Goal: Task Accomplishment & Management: Manage account settings

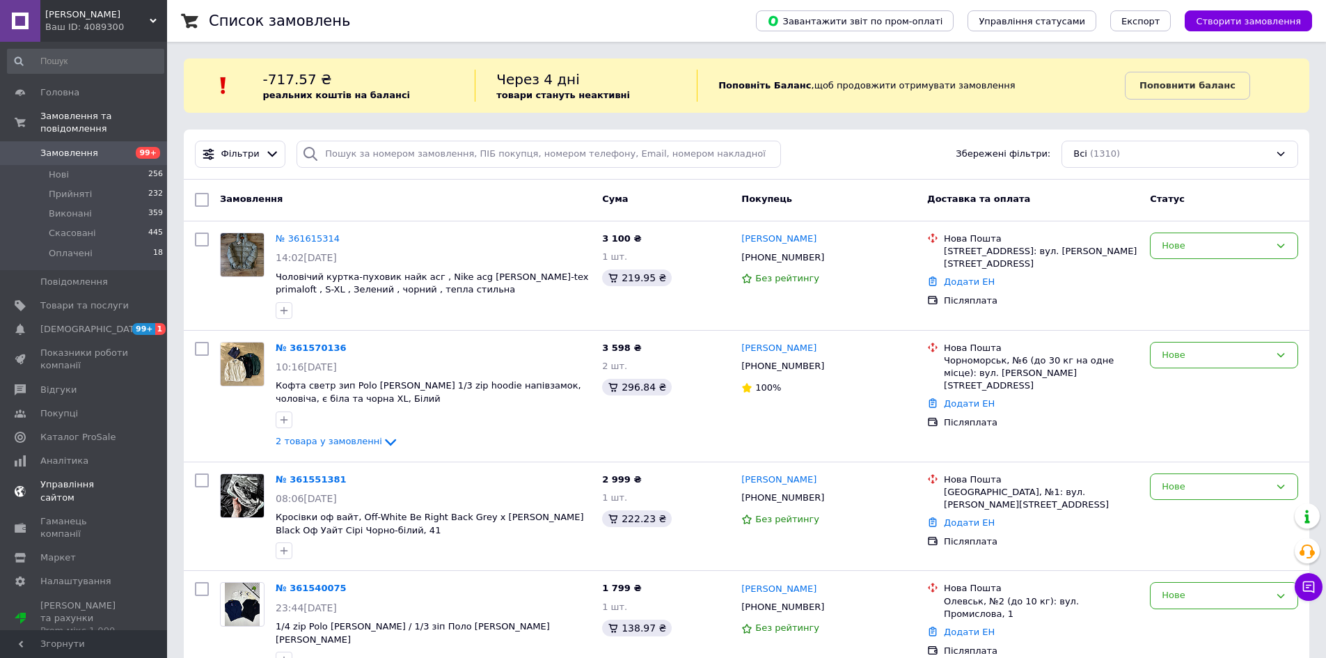
click at [118, 473] on link "Управління сайтом" at bounding box center [85, 491] width 171 height 36
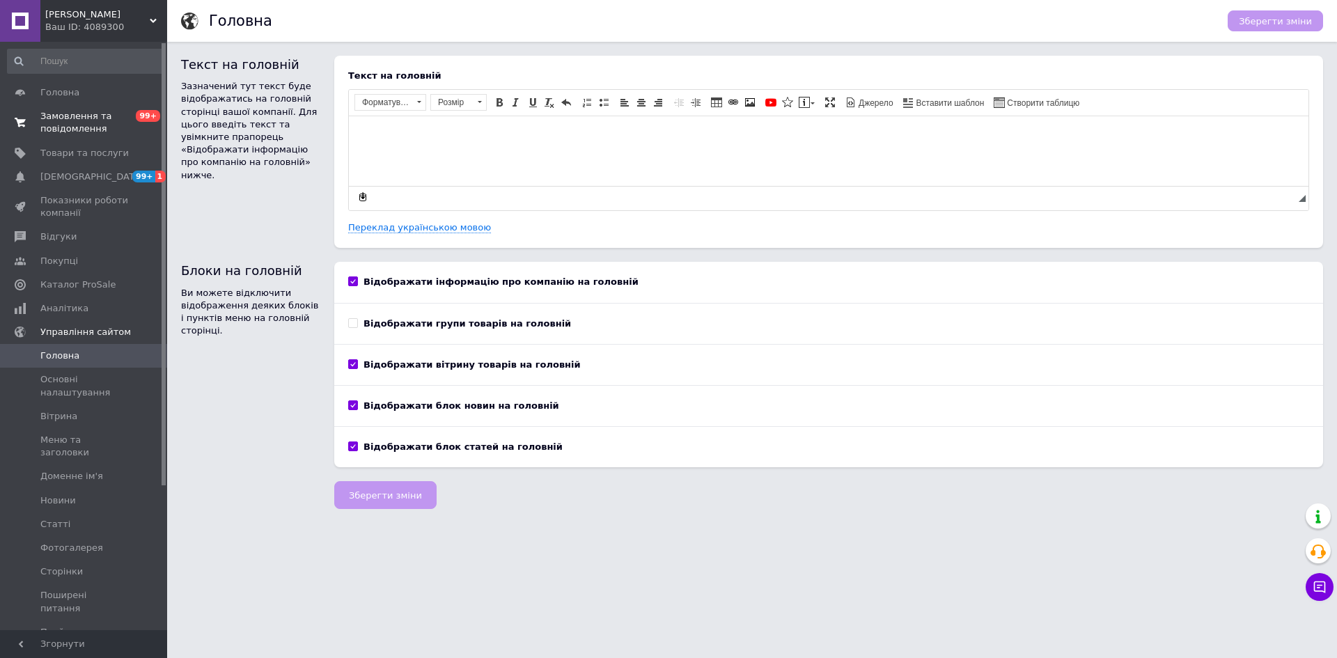
click at [44, 125] on span "Замовлення та повідомлення" at bounding box center [84, 122] width 88 height 25
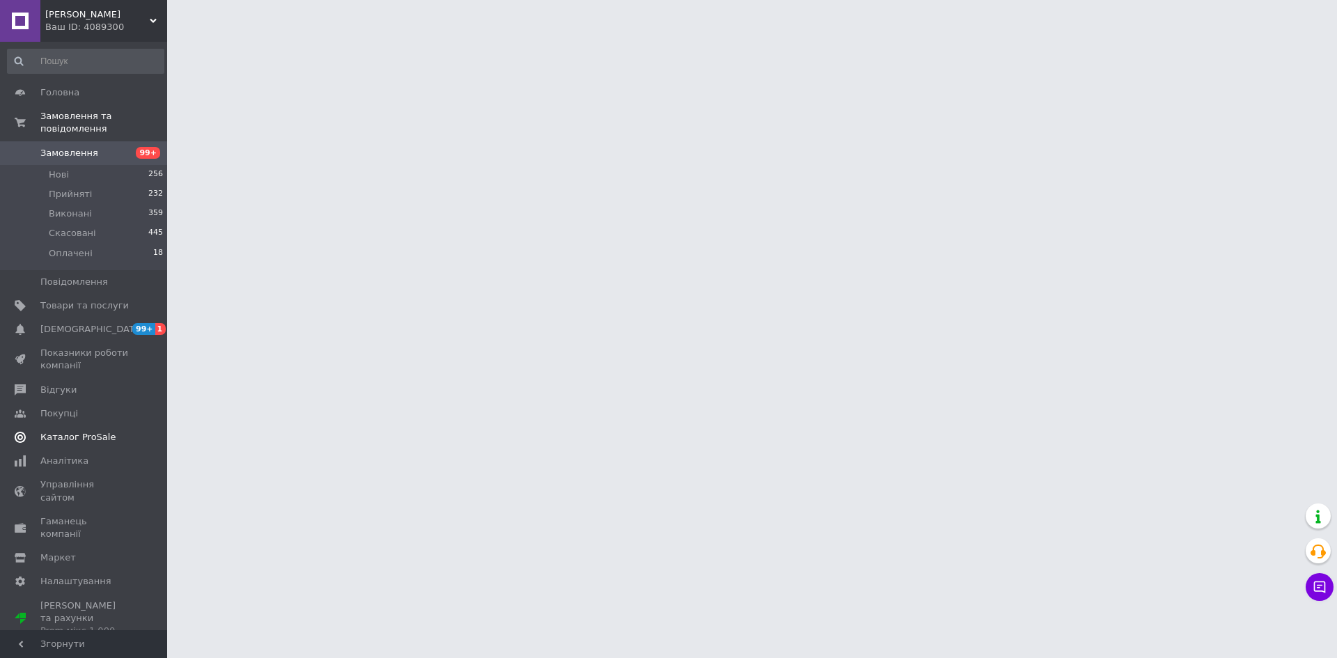
click at [83, 431] on span "Каталог ProSale" at bounding box center [77, 437] width 75 height 13
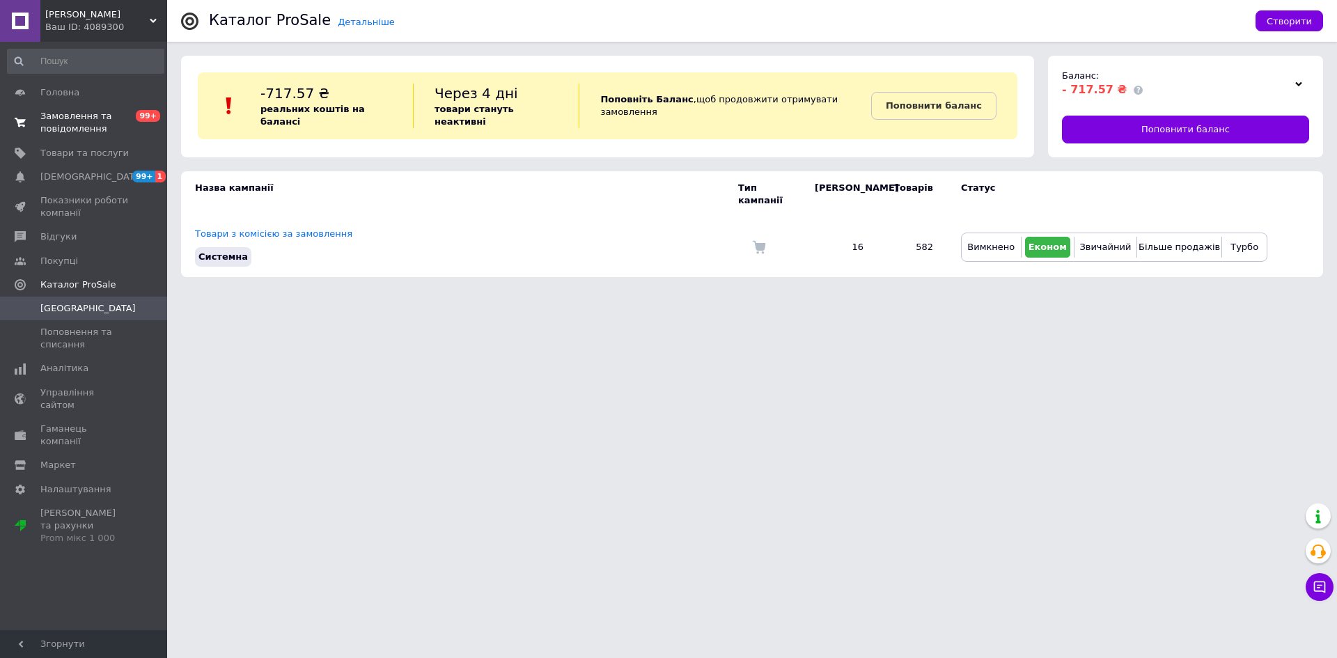
click at [82, 126] on span "Замовлення та повідомлення" at bounding box center [84, 122] width 88 height 25
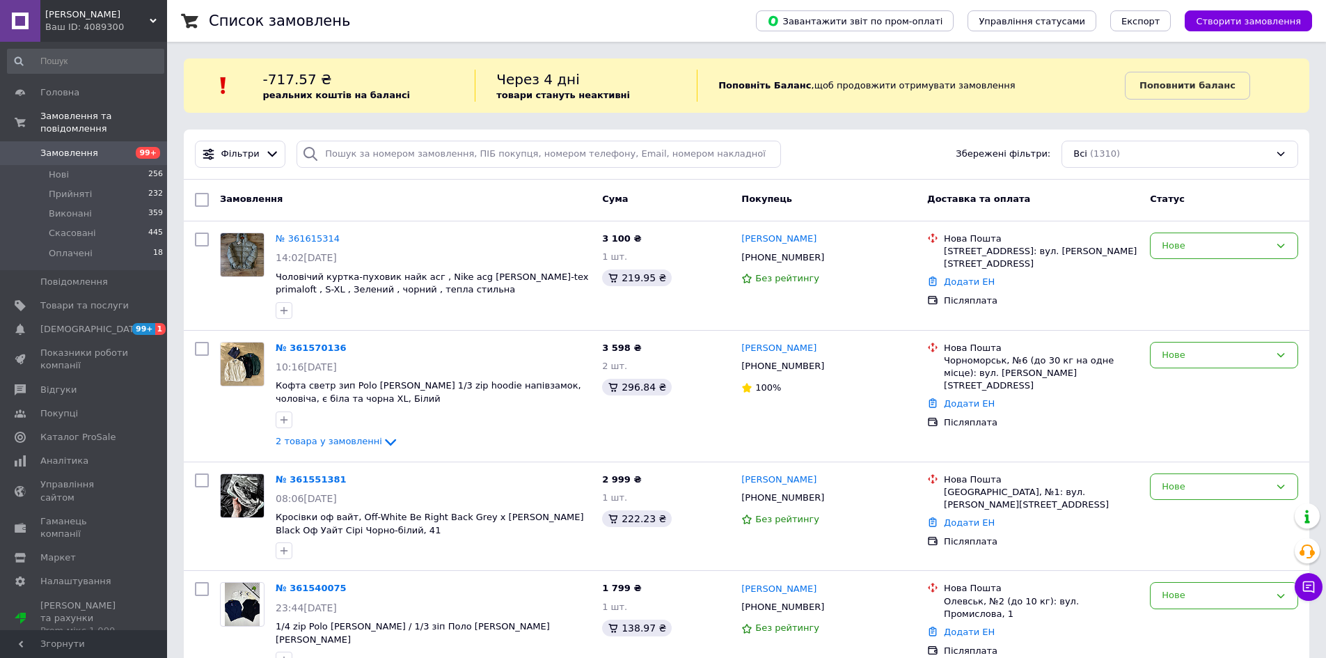
click at [20, 522] on icon at bounding box center [20, 527] width 11 height 11
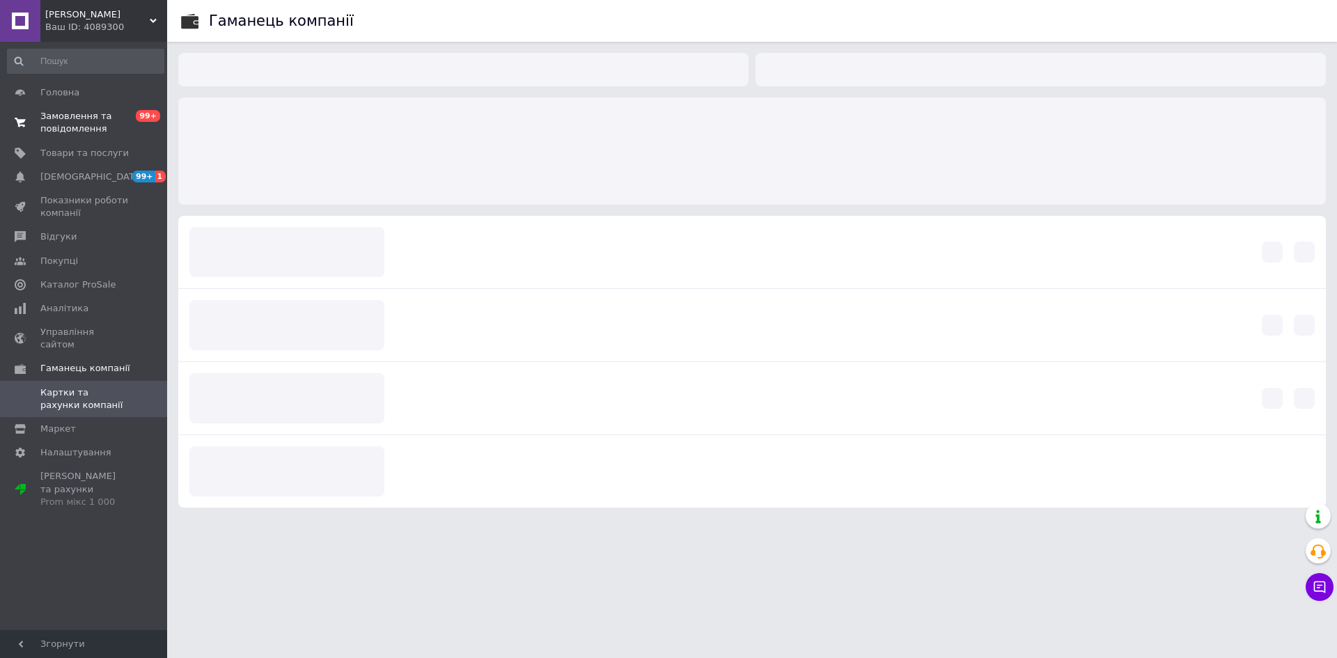
click at [84, 118] on span "Замовлення та повідомлення" at bounding box center [84, 122] width 88 height 25
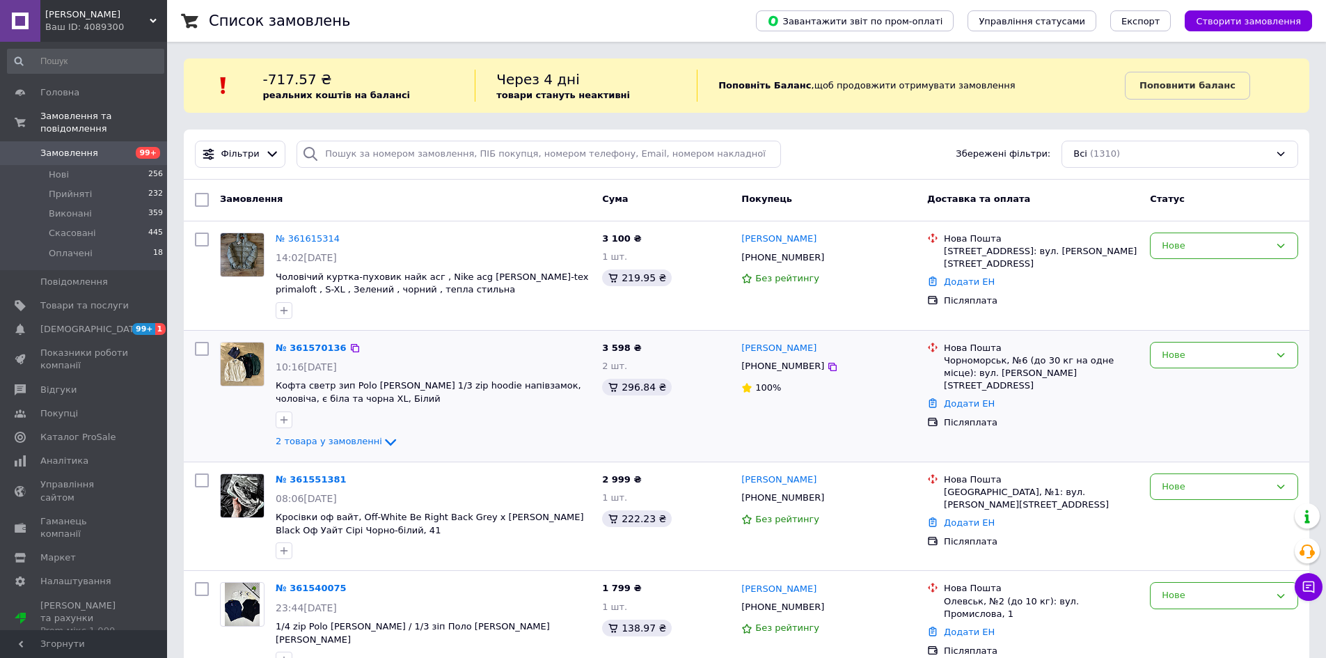
click at [207, 429] on div at bounding box center [201, 396] width 25 height 120
click at [54, 431] on span "Каталог ProSale" at bounding box center [77, 437] width 75 height 13
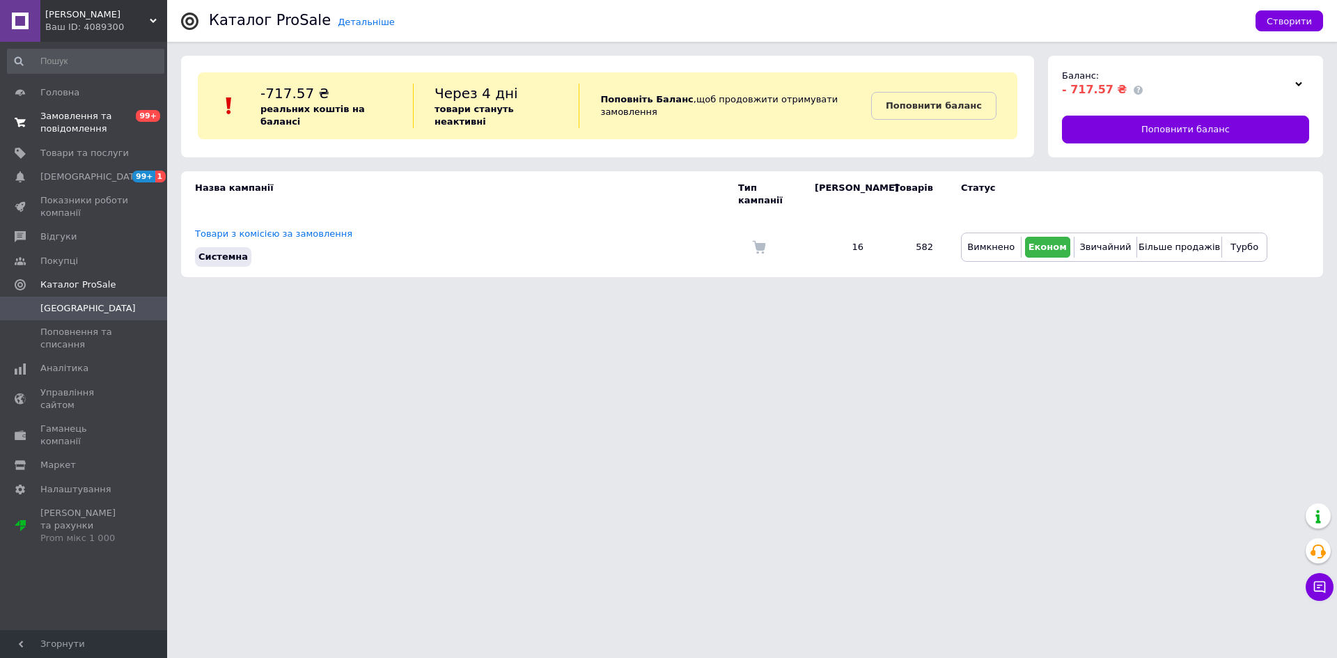
click at [74, 120] on span "Замовлення та повідомлення" at bounding box center [84, 122] width 88 height 25
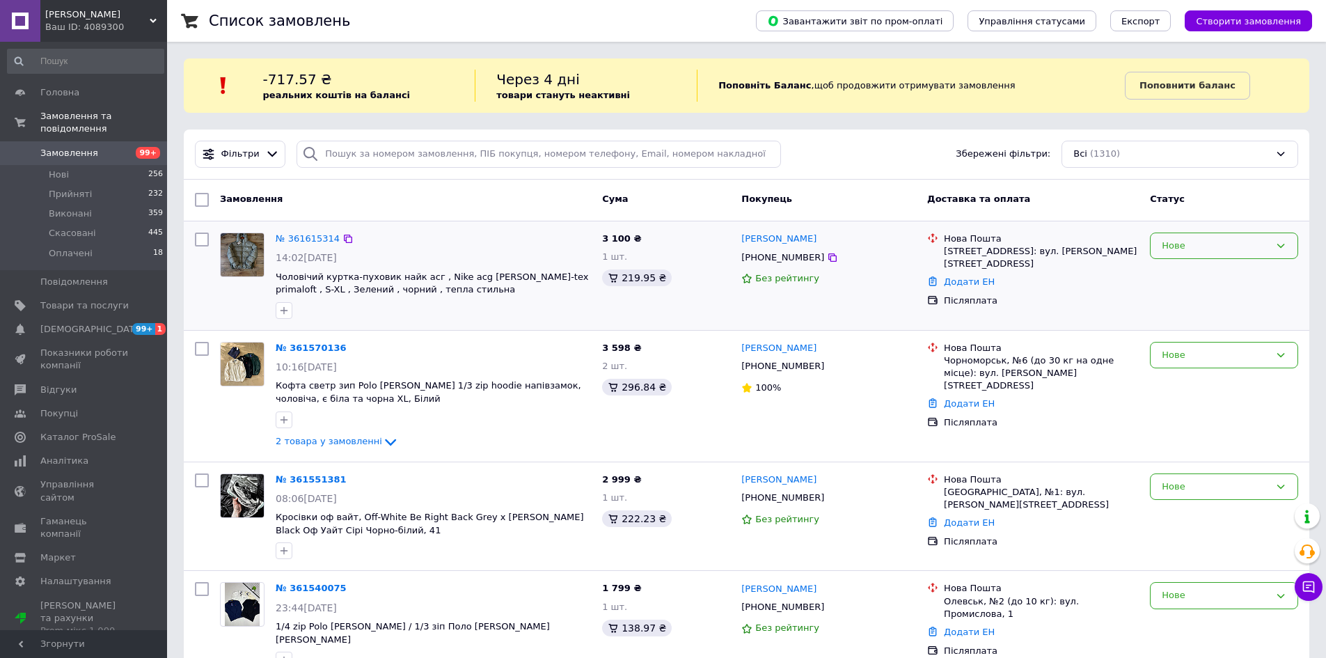
click at [1174, 242] on div "Нове" at bounding box center [1216, 246] width 108 height 15
click at [1177, 265] on li "Прийнято" at bounding box center [1224, 275] width 147 height 26
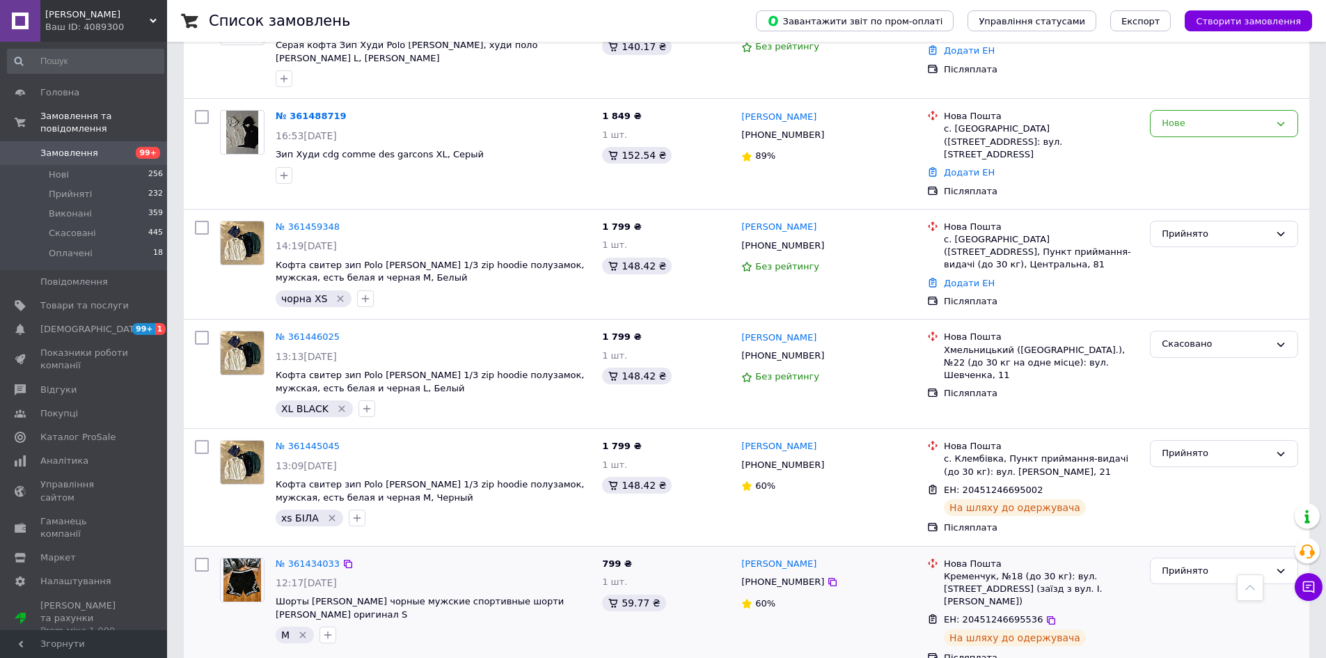
scroll to position [696, 0]
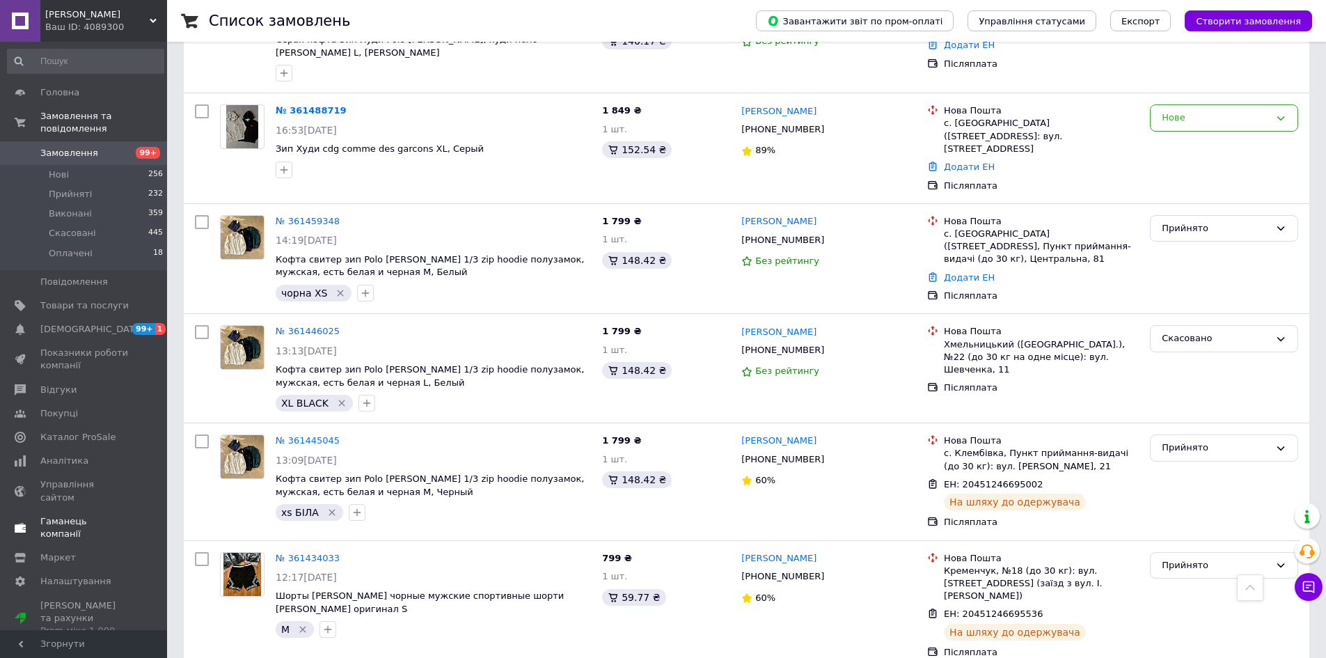
click at [93, 431] on span "Каталог ProSale" at bounding box center [77, 437] width 75 height 13
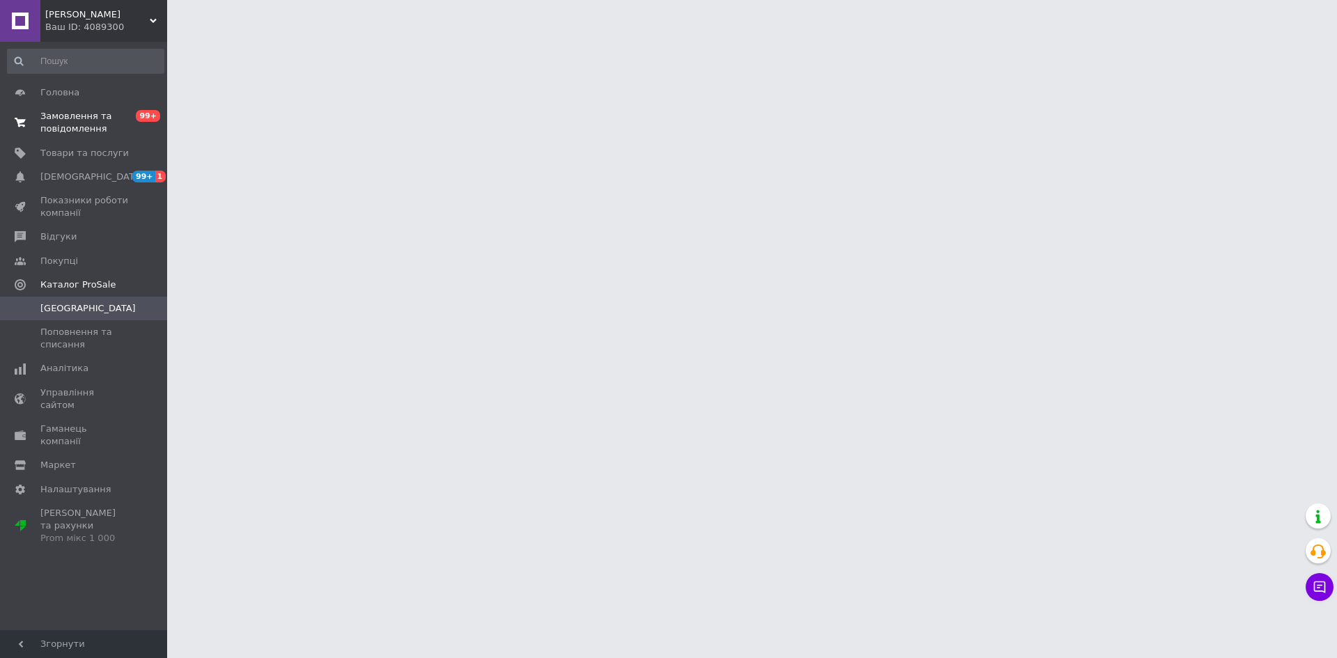
click at [93, 127] on span "Замовлення та повідомлення" at bounding box center [84, 122] width 88 height 25
